Goal: Information Seeking & Learning: Learn about a topic

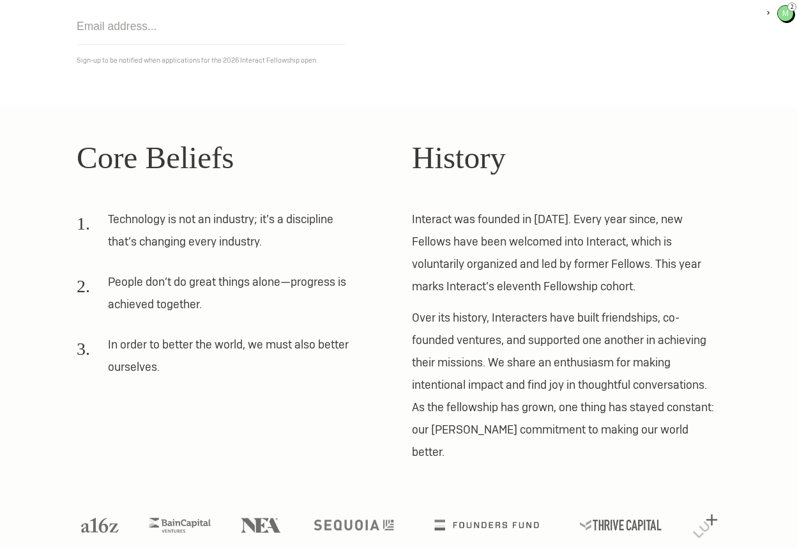
scroll to position [248, 0]
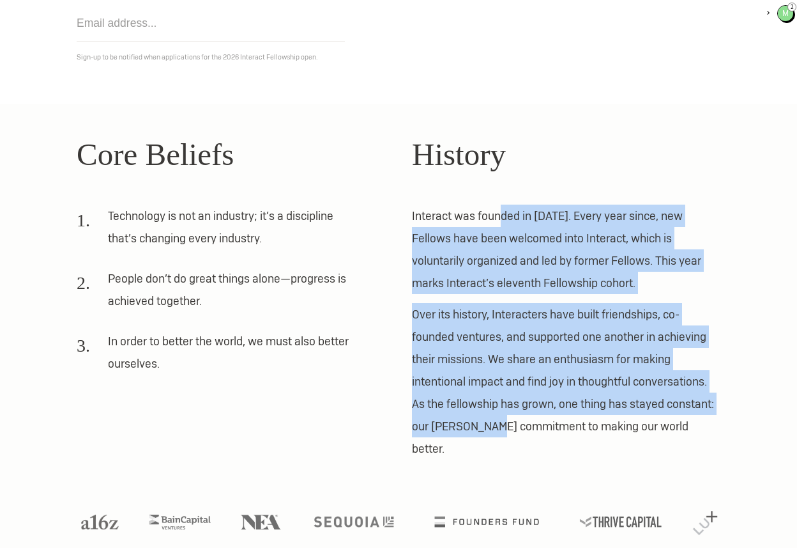
drag, startPoint x: 501, startPoint y: 214, endPoint x: 498, endPoint y: 430, distance: 216.0
click at [498, 430] on div "History Interact was founded in [DATE]. Every year since, new Fellows have been…" at bounding box center [566, 295] width 309 height 329
click at [498, 430] on p "Over its history, Interacters have built friendships, co-founded ventures, and …" at bounding box center [566, 381] width 309 height 157
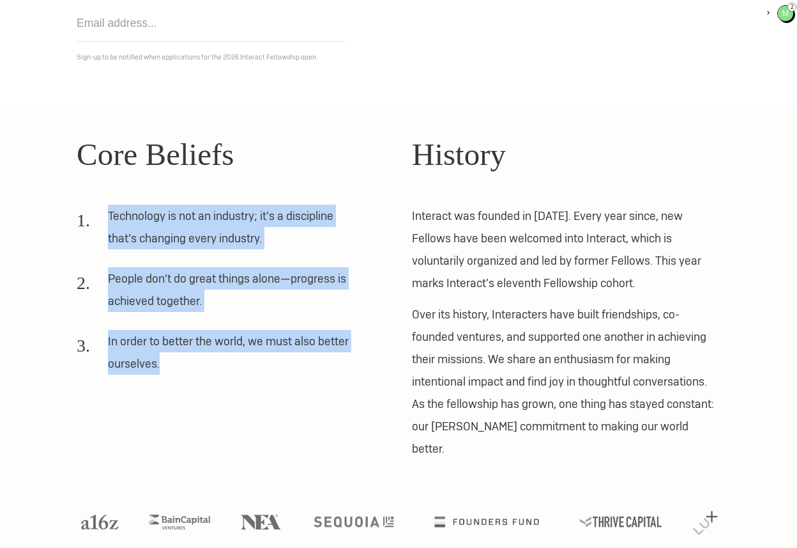
drag, startPoint x: 279, startPoint y: 157, endPoint x: 286, endPoint y: 360, distance: 203.3
click at [286, 361] on div "Core Beliefs Technology is not an industry; it’s a discipline that’s changing e…" at bounding box center [231, 295] width 309 height 329
click at [286, 360] on li "In order to better the world, we must also better ourselves." at bounding box center [218, 357] width 282 height 54
drag, startPoint x: 286, startPoint y: 360, endPoint x: 286, endPoint y: 193, distance: 167.4
click at [286, 197] on div "Core Beliefs Technology is not an industry; it’s a discipline that’s changing e…" at bounding box center [231, 295] width 309 height 329
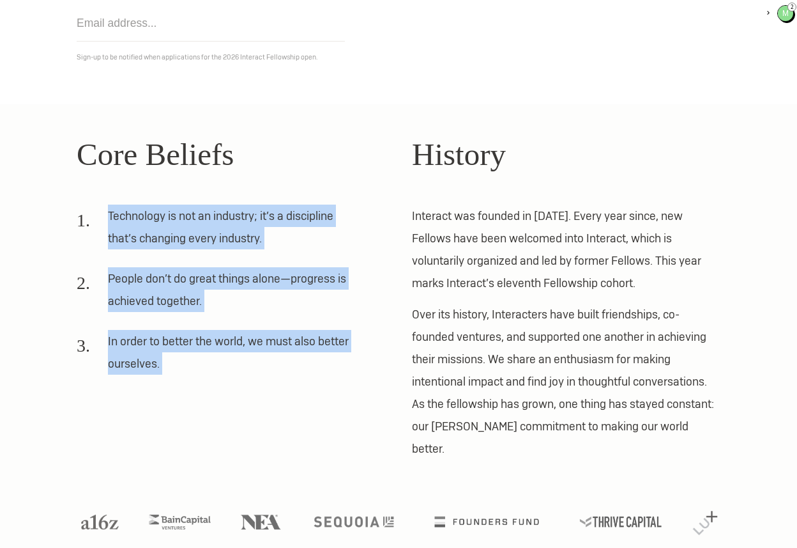
click at [286, 193] on div "Core Beliefs Technology is not an industry; it’s a discipline that’s changing e…" at bounding box center [231, 295] width 309 height 329
drag, startPoint x: 286, startPoint y: 193, endPoint x: 286, endPoint y: 337, distance: 143.8
click at [286, 336] on div "Core Beliefs Technology is not an industry; it’s a discipline that’s changing e…" at bounding box center [231, 295] width 309 height 329
click at [286, 337] on li "In order to better the world, we must also better ourselves." at bounding box center [218, 357] width 282 height 54
